Goal: Transaction & Acquisition: Purchase product/service

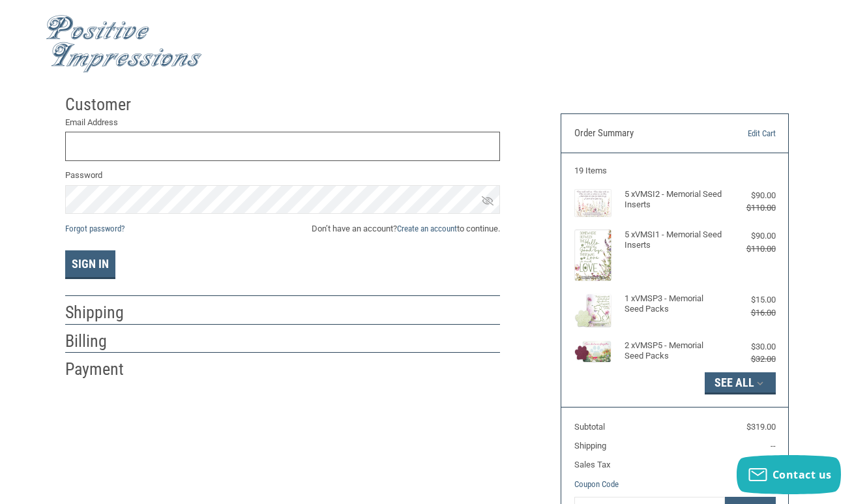
click at [83, 139] on input "Email Address" at bounding box center [282, 146] width 435 height 29
type input "SUSAN.YOUNGS@VCA.COM"
click at [761, 132] on link "Edit Cart" at bounding box center [743, 133] width 65 height 13
